Goal: Task Accomplishment & Management: Manage account settings

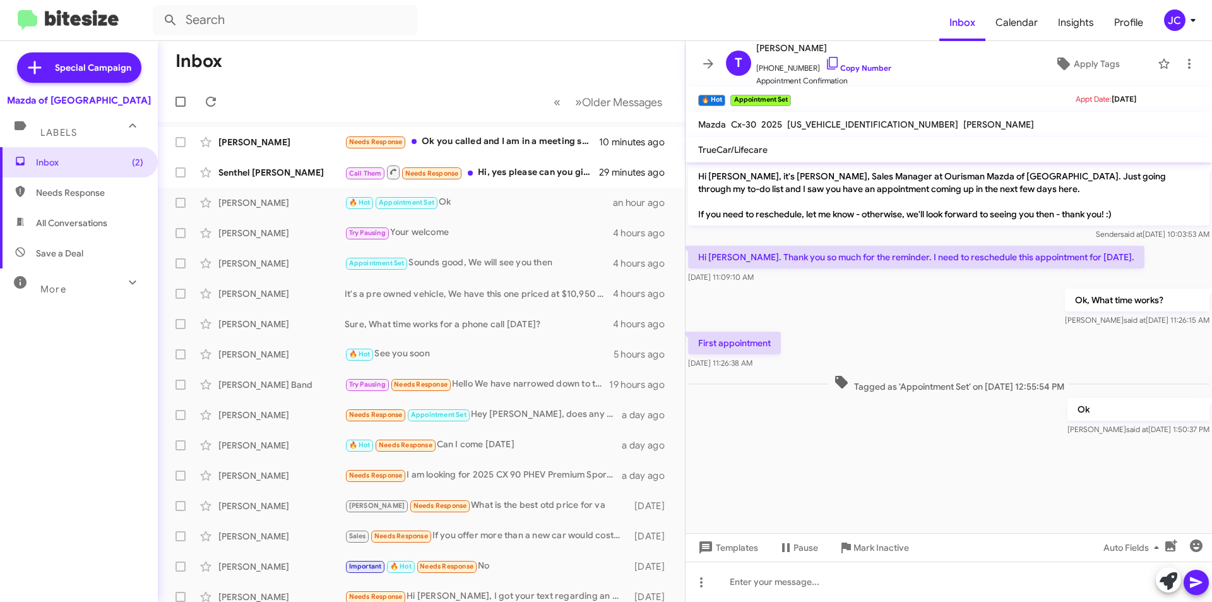
click at [704, 61] on icon at bounding box center [708, 63] width 15 height 15
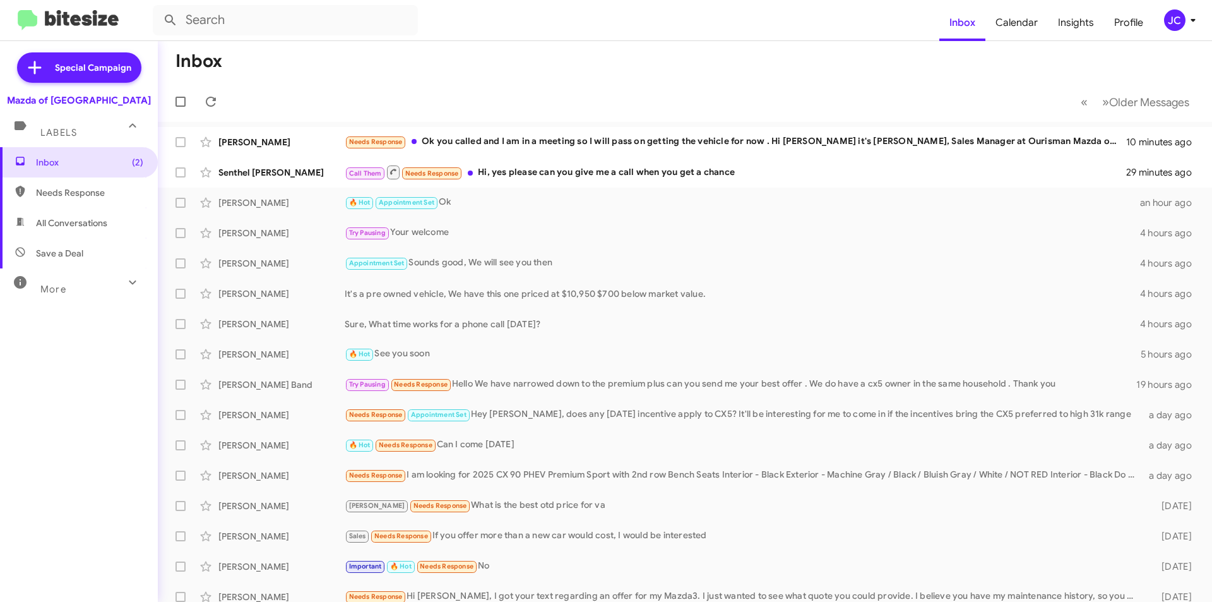
click at [1185, 23] on icon at bounding box center [1192, 20] width 15 height 15
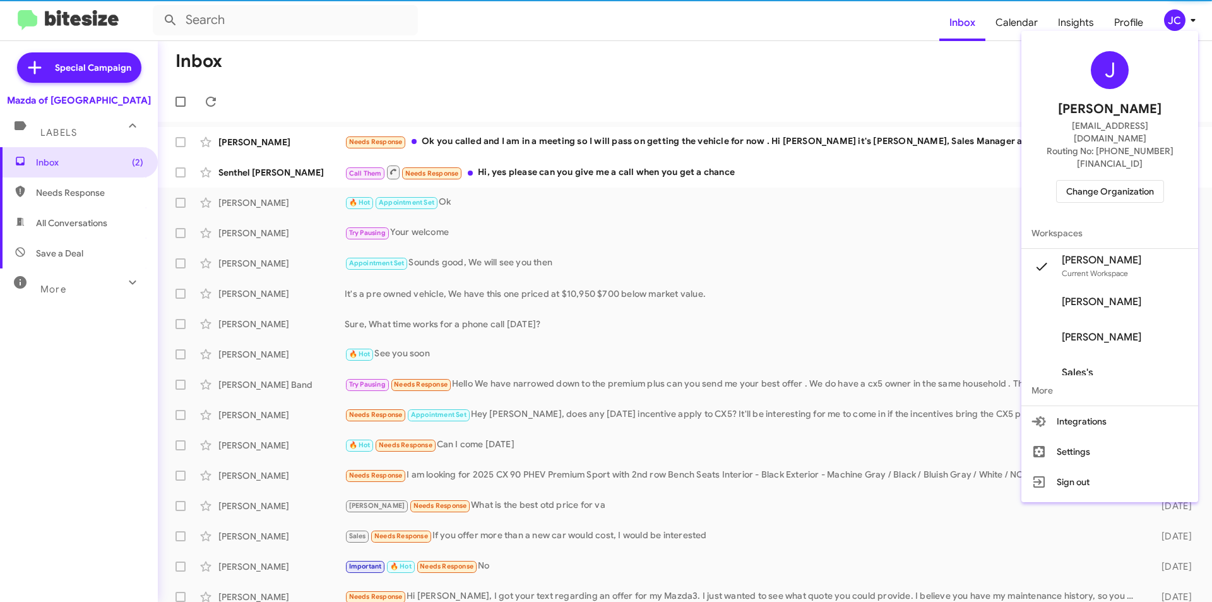
click at [1105, 181] on span "Change Organization" at bounding box center [1110, 191] width 88 height 21
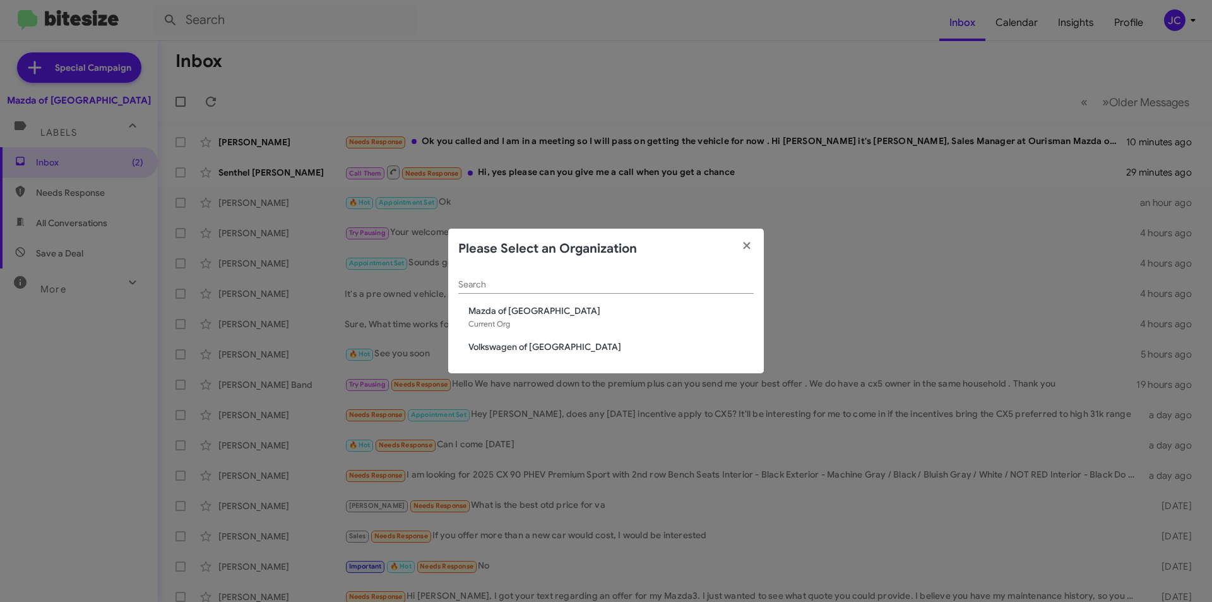
click at [524, 350] on span "Volkswagen of [GEOGRAPHIC_DATA]" at bounding box center [610, 346] width 285 height 13
